Goal: Transaction & Acquisition: Purchase product/service

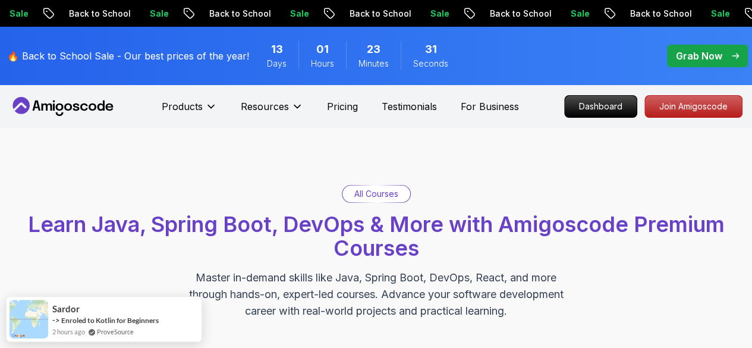
click at [698, 51] on p "Grab Now" at bounding box center [699, 56] width 46 height 14
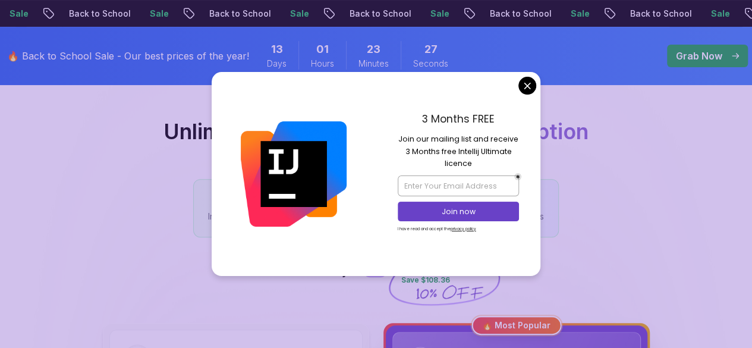
scroll to position [238, 0]
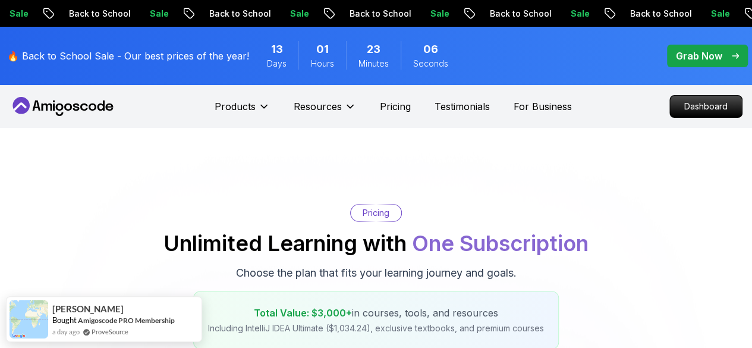
scroll to position [178, 0]
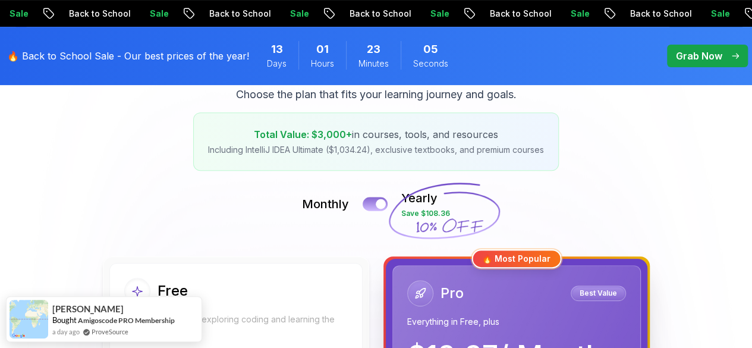
click at [369, 205] on button at bounding box center [374, 204] width 25 height 14
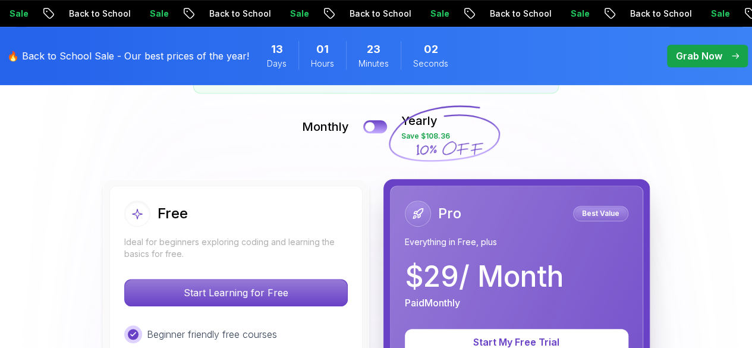
scroll to position [238, 0]
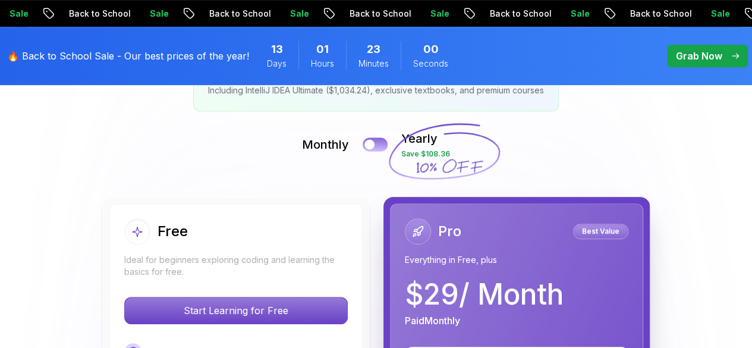
click at [376, 144] on button at bounding box center [374, 144] width 25 height 14
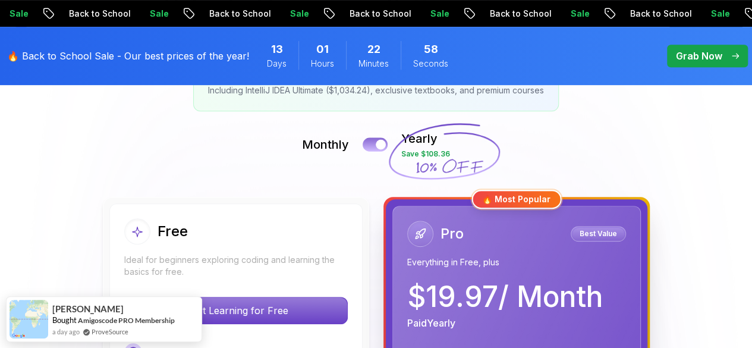
click at [373, 142] on button at bounding box center [374, 144] width 25 height 14
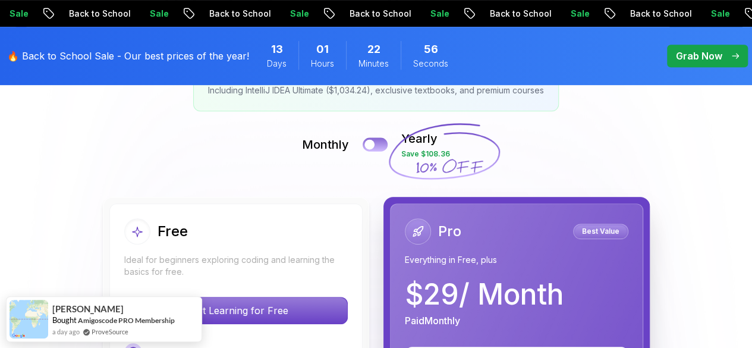
click at [374, 146] on div at bounding box center [369, 145] width 10 height 10
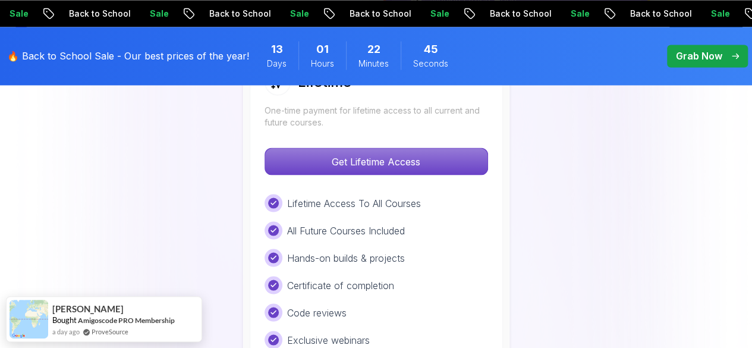
scroll to position [951, 0]
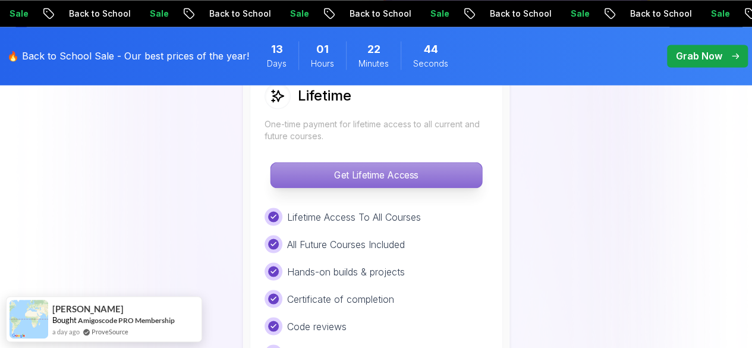
click at [392, 174] on p "Get Lifetime Access" at bounding box center [375, 174] width 211 height 25
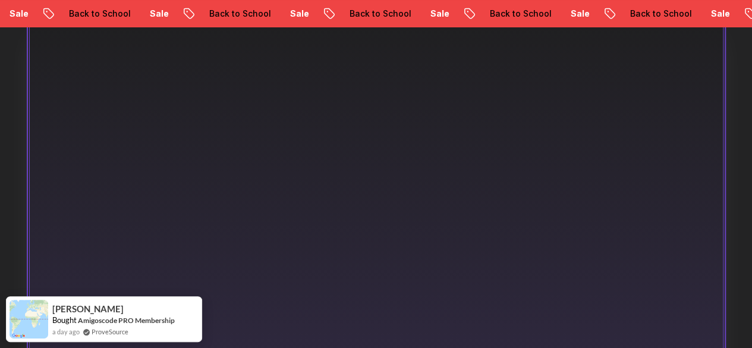
scroll to position [654, 0]
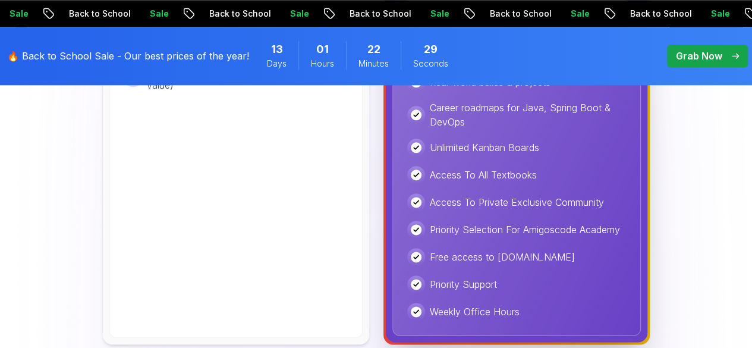
scroll to position [951, 0]
